Goal: Find specific page/section: Find specific page/section

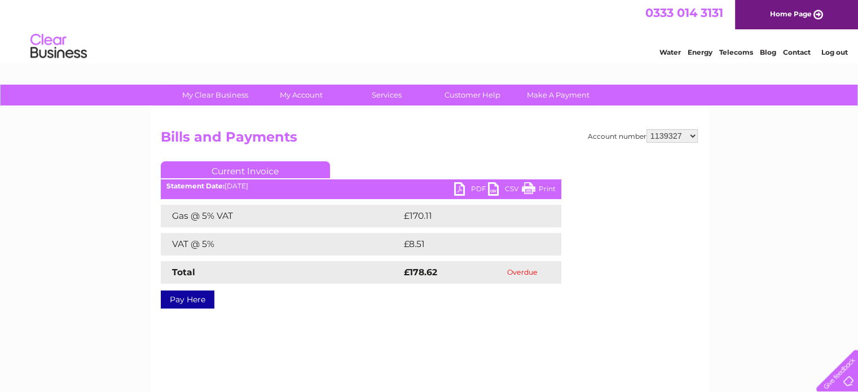
click at [69, 52] on img at bounding box center [59, 46] width 58 height 34
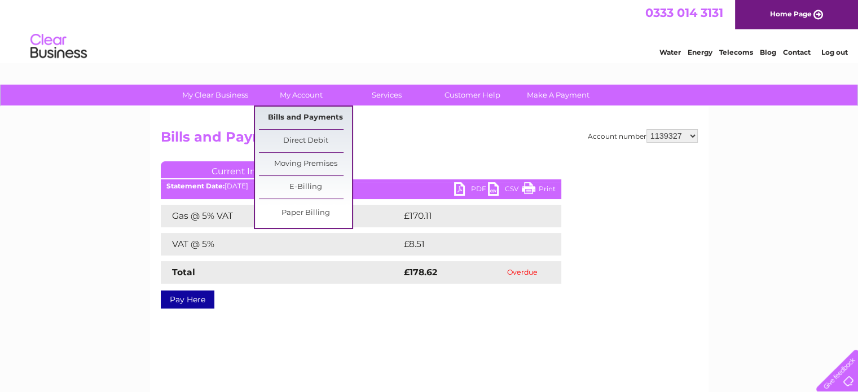
click at [295, 116] on link "Bills and Payments" at bounding box center [305, 118] width 93 height 23
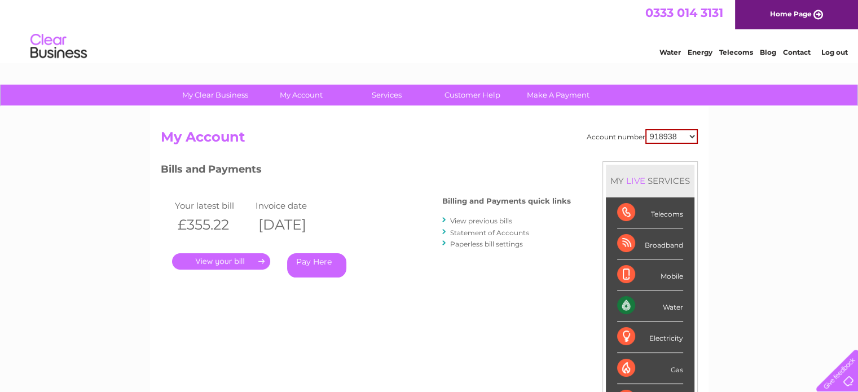
click at [685, 138] on select "918938 927106 930247 934594 934597 941698 979159 989143 994306 1094838 1096227 …" at bounding box center [671, 136] width 52 height 15
click at [238, 261] on link "." at bounding box center [221, 261] width 98 height 16
